Goal: Information Seeking & Learning: Learn about a topic

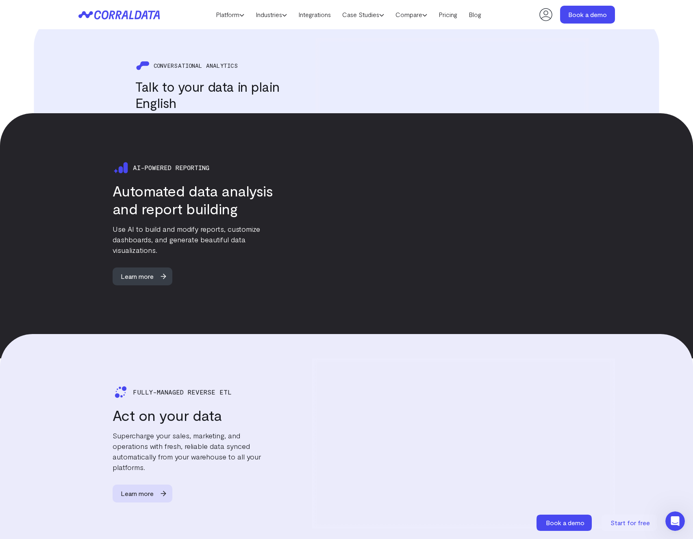
scroll to position [1187, 0]
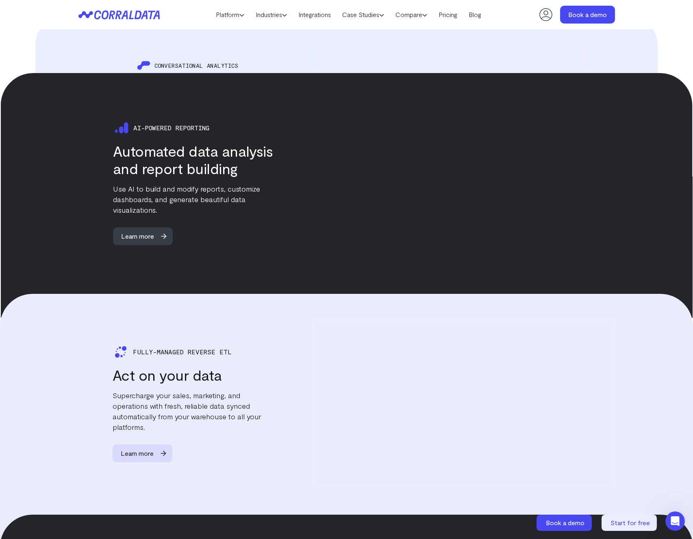
click at [163, 214] on div "Ai-powered reporting Automated data analysis and report building Use AI to buil…" at bounding box center [176, 182] width 195 height 126
click at [159, 227] on span "Learn more" at bounding box center [137, 236] width 49 height 18
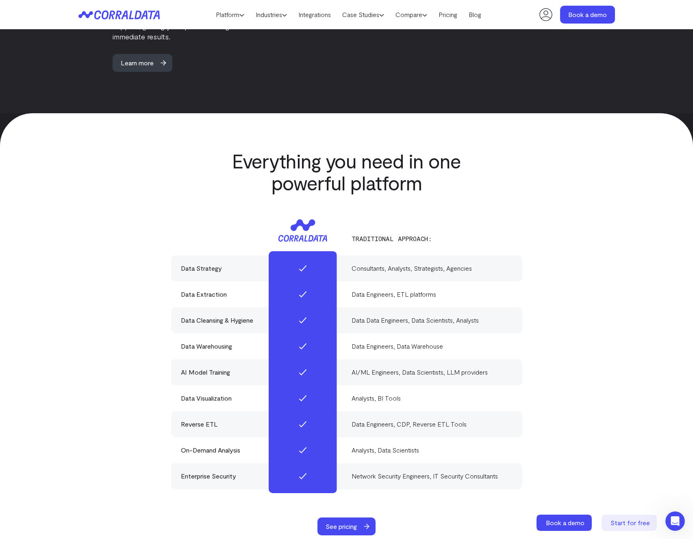
scroll to position [2772, 0]
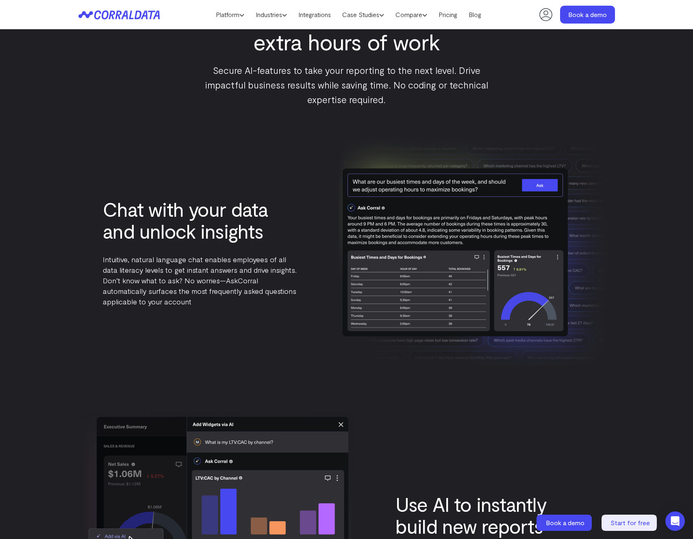
scroll to position [847, 0]
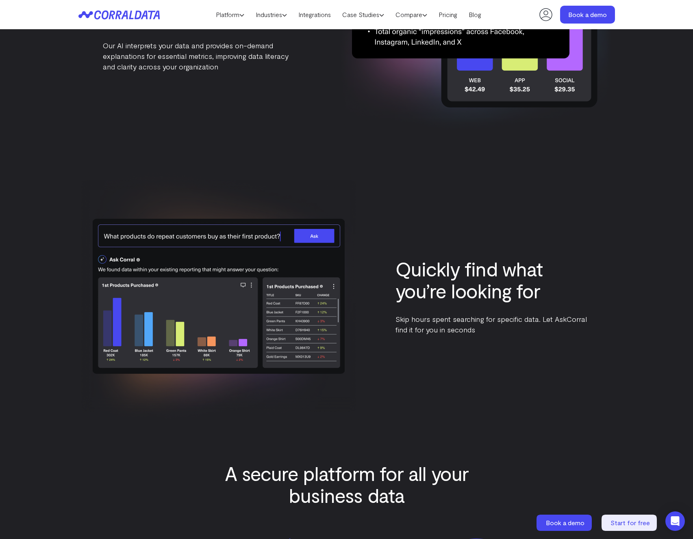
scroll to position [2170, 0]
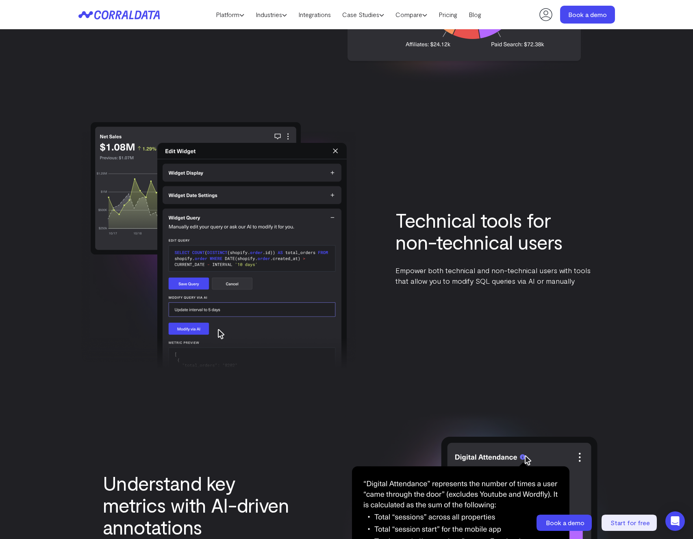
scroll to position [1718, 0]
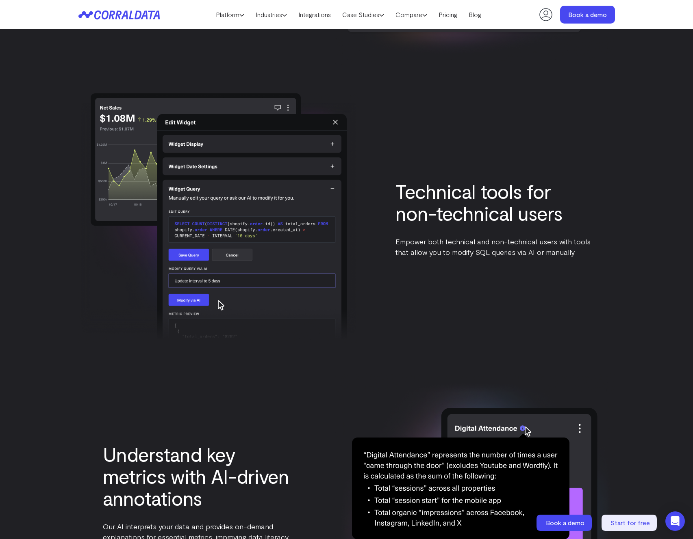
click at [227, 368] on div "Chat with your data and unlock insights Intuitive, natural language chat enable…" at bounding box center [346, 79] width 536 height 1648
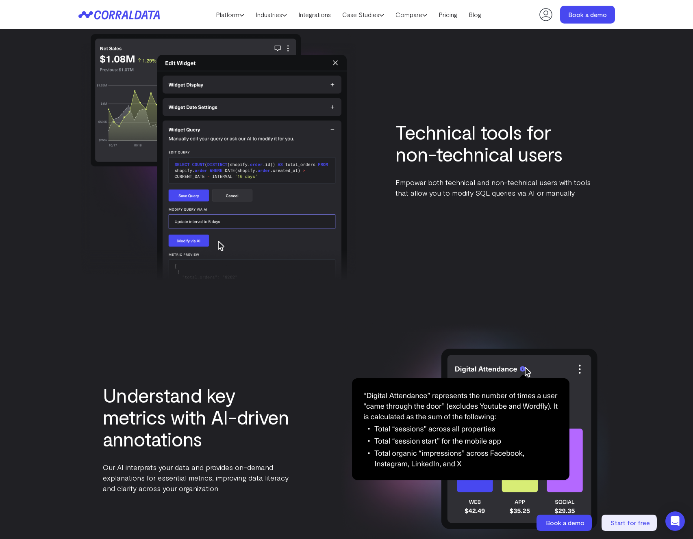
scroll to position [1953, 0]
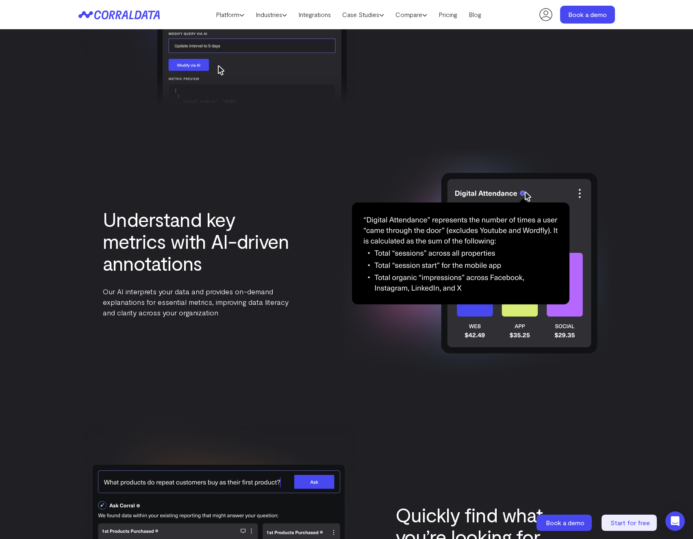
click at [227, 368] on div "Understand key metrics with AI-driven annotations Our AI interprets your data a…" at bounding box center [346, 263] width 536 height 251
